Goal: Find contact information: Find contact information

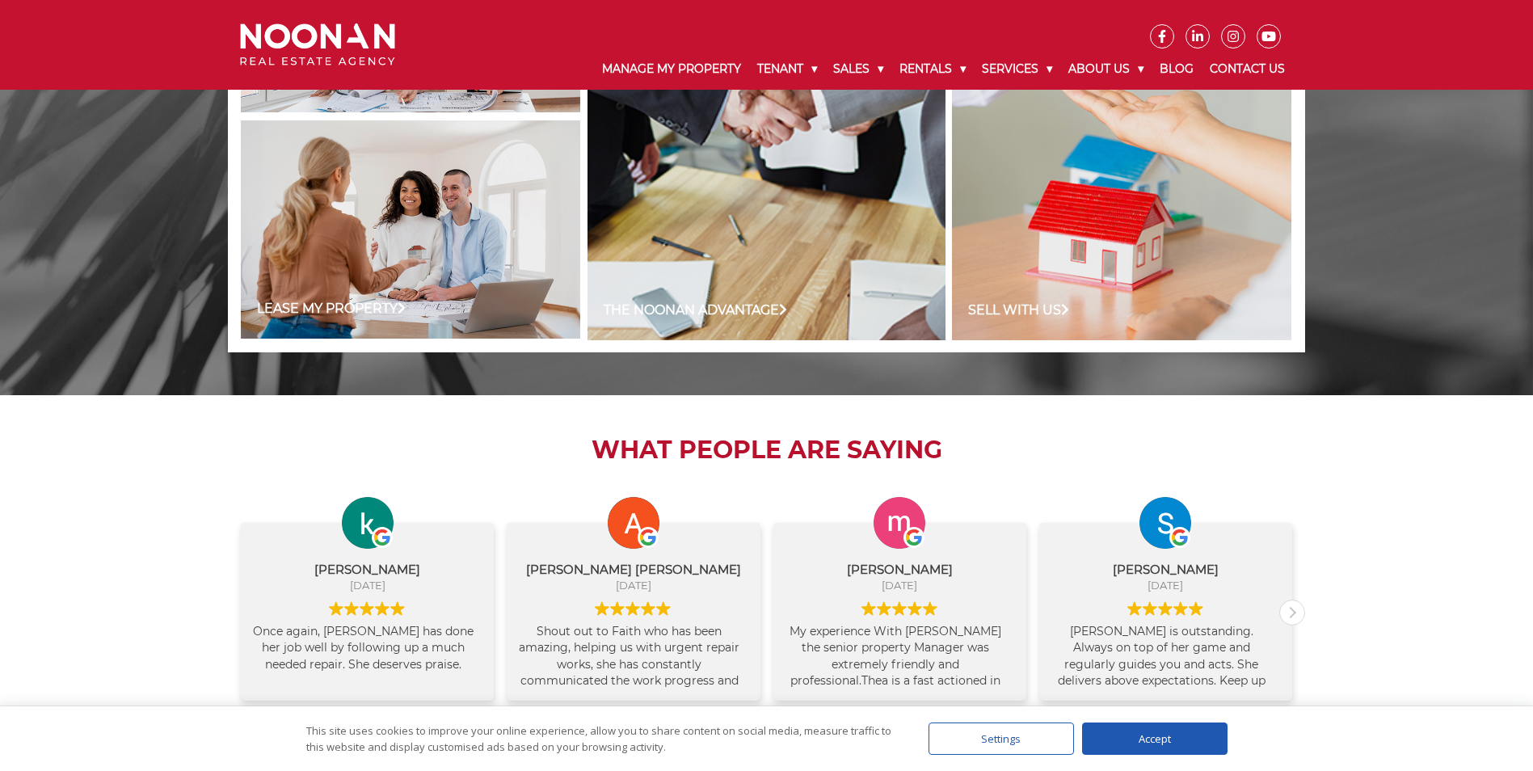
scroll to position [1634, 0]
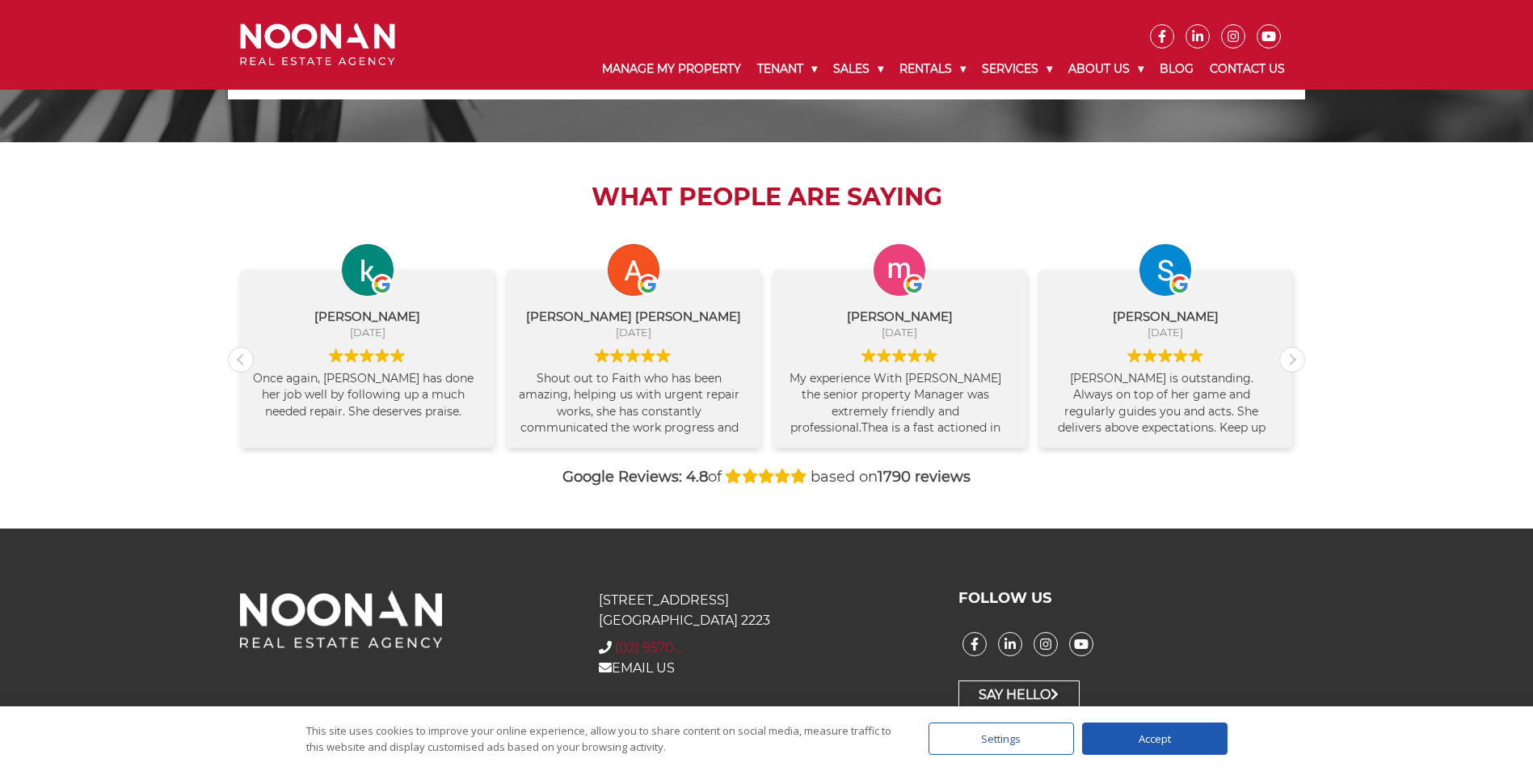
click at [657, 651] on span "(02) 9570...." at bounding box center [649, 647] width 69 height 15
